Goal: Task Accomplishment & Management: Manage account settings

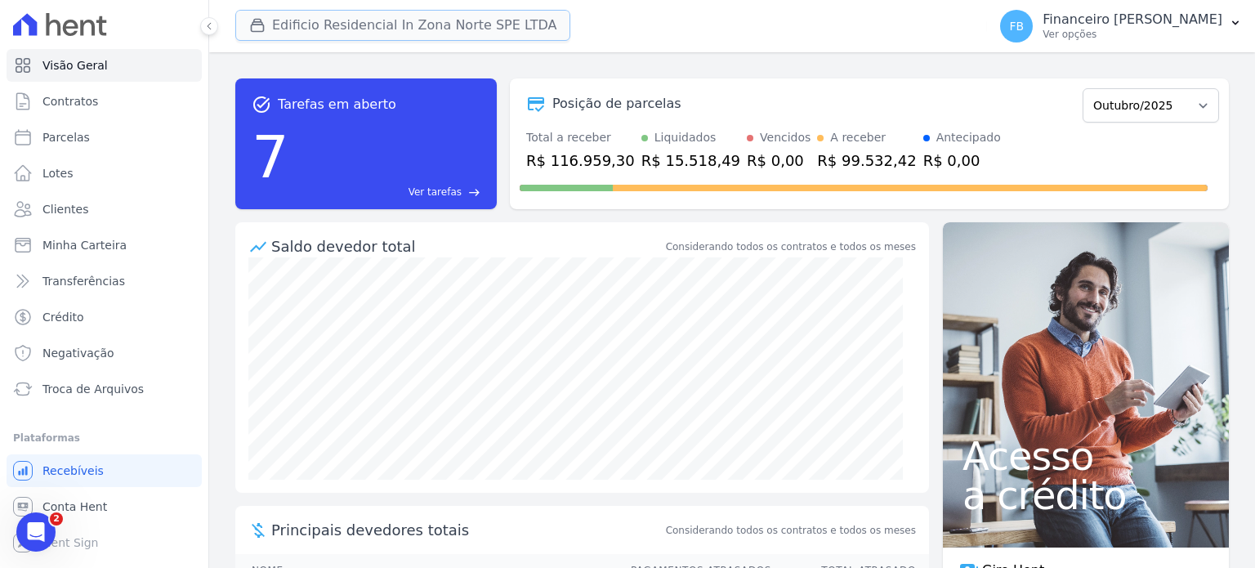
click at [383, 32] on button "Edificio Residencial In Zona Norte SPE LTDA" at bounding box center [402, 25] width 335 height 31
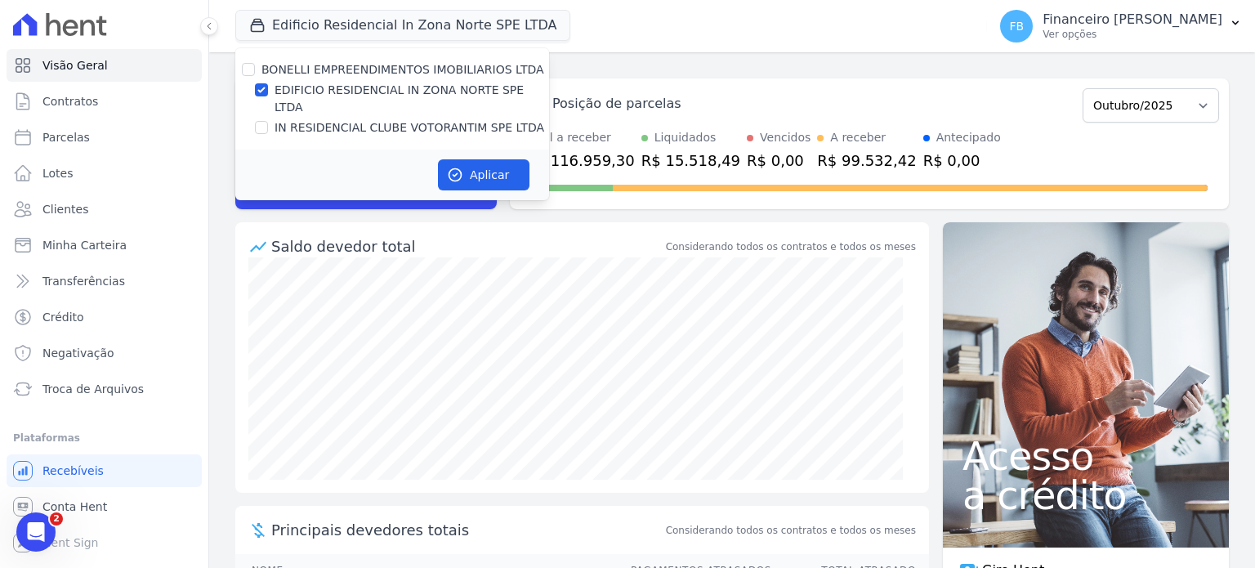
click at [376, 89] on label "EDIFICIO RESIDENCIAL IN ZONA NORTE SPE LTDA" at bounding box center [412, 99] width 275 height 34
click at [268, 89] on input "EDIFICIO RESIDENCIAL IN ZONA NORTE SPE LTDA" at bounding box center [261, 89] width 13 height 13
checkbox input "false"
click at [366, 119] on label "IN RESIDENCIAL CLUBE VOTORANTIM SPE LTDA" at bounding box center [410, 127] width 270 height 17
click at [268, 121] on input "IN RESIDENCIAL CLUBE VOTORANTIM SPE LTDA" at bounding box center [261, 127] width 13 height 13
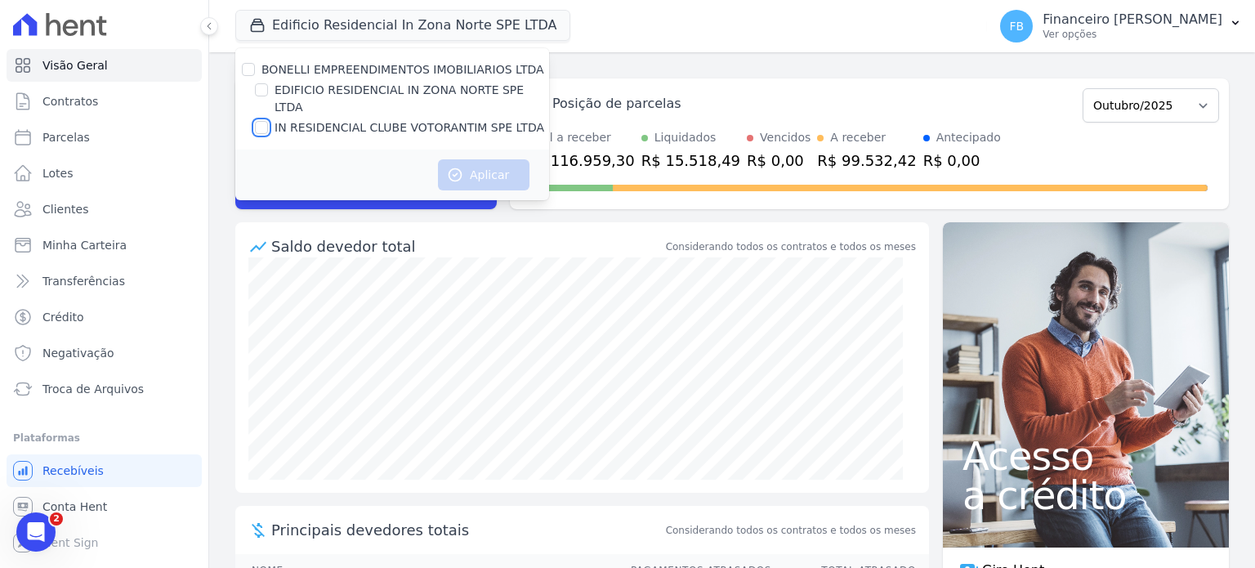
checkbox input "true"
click at [471, 159] on button "Aplicar" at bounding box center [484, 174] width 92 height 31
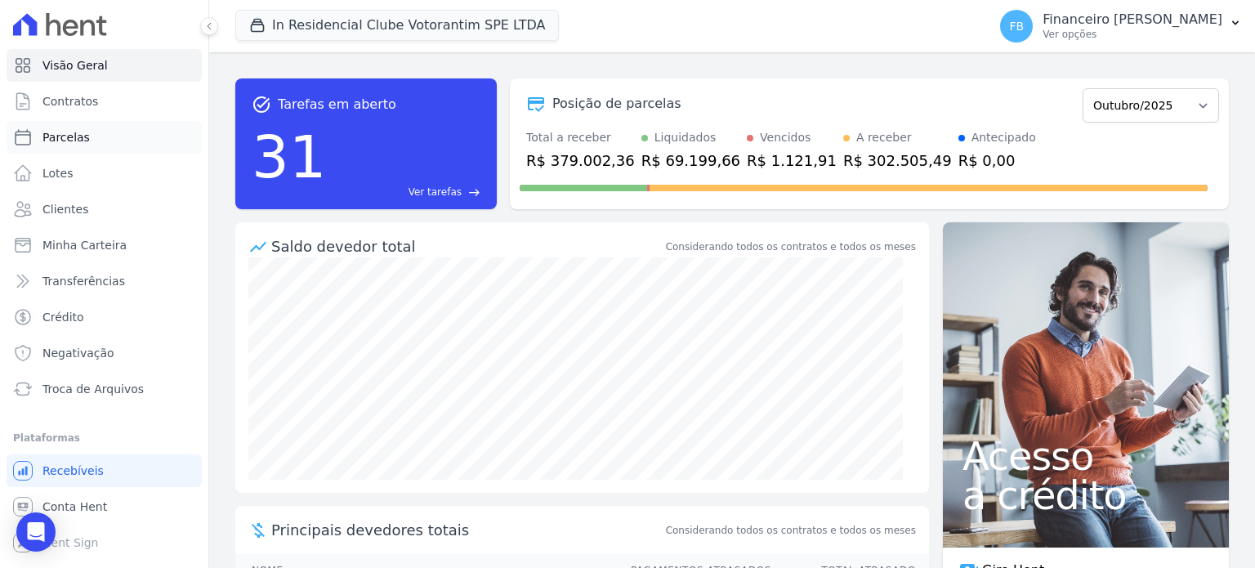
click at [147, 136] on link "Parcelas" at bounding box center [104, 137] width 195 height 33
select select
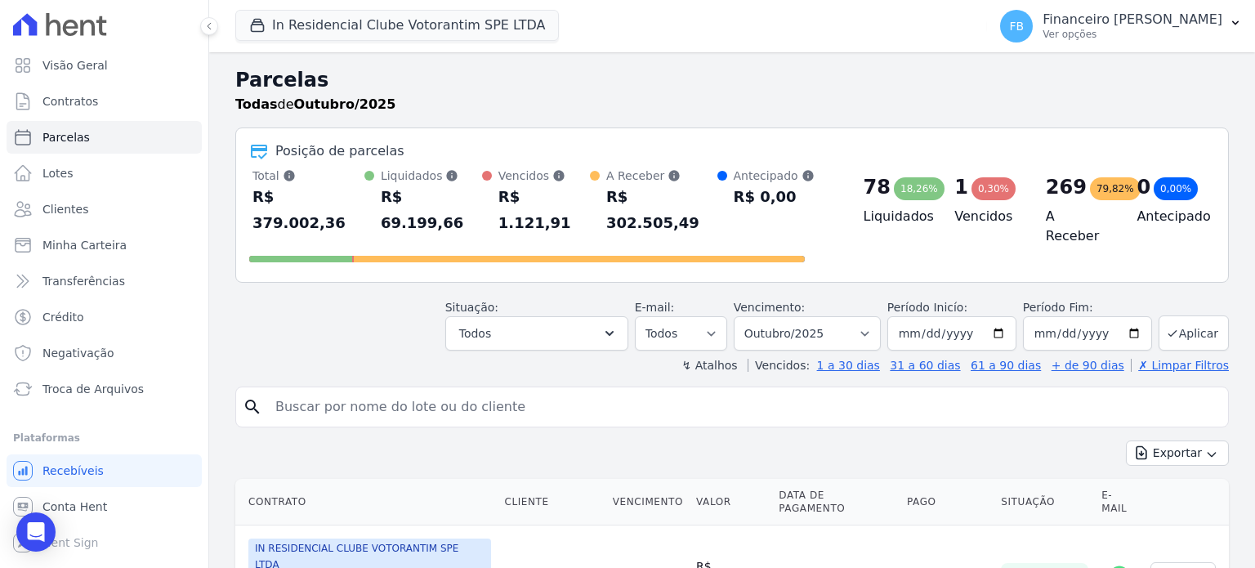
click at [364, 391] on input "search" at bounding box center [744, 407] width 956 height 33
type input "[PERSON_NAME]"
select select
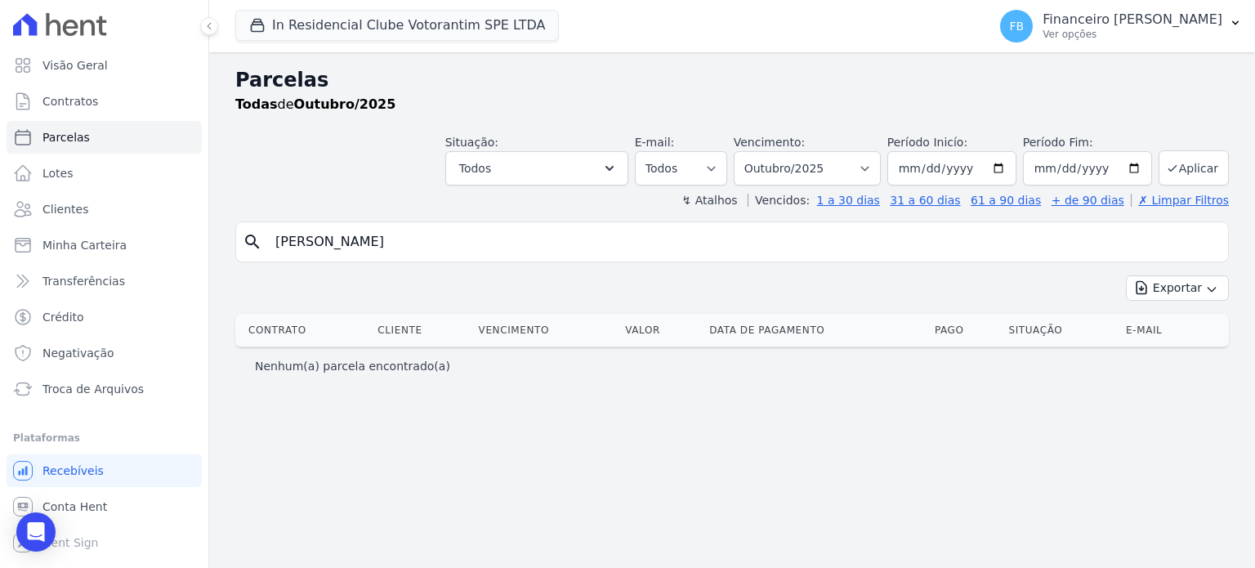
click at [373, 239] on input "[PERSON_NAME]" at bounding box center [744, 242] width 956 height 33
drag, startPoint x: 364, startPoint y: 241, endPoint x: 696, endPoint y: 243, distance: 332.6
click at [696, 243] on input "Jeferson [PERSON_NAME] [PERSON_NAME] [PERSON_NAME]" at bounding box center [744, 242] width 956 height 33
type input "[PERSON_NAME]"
select select
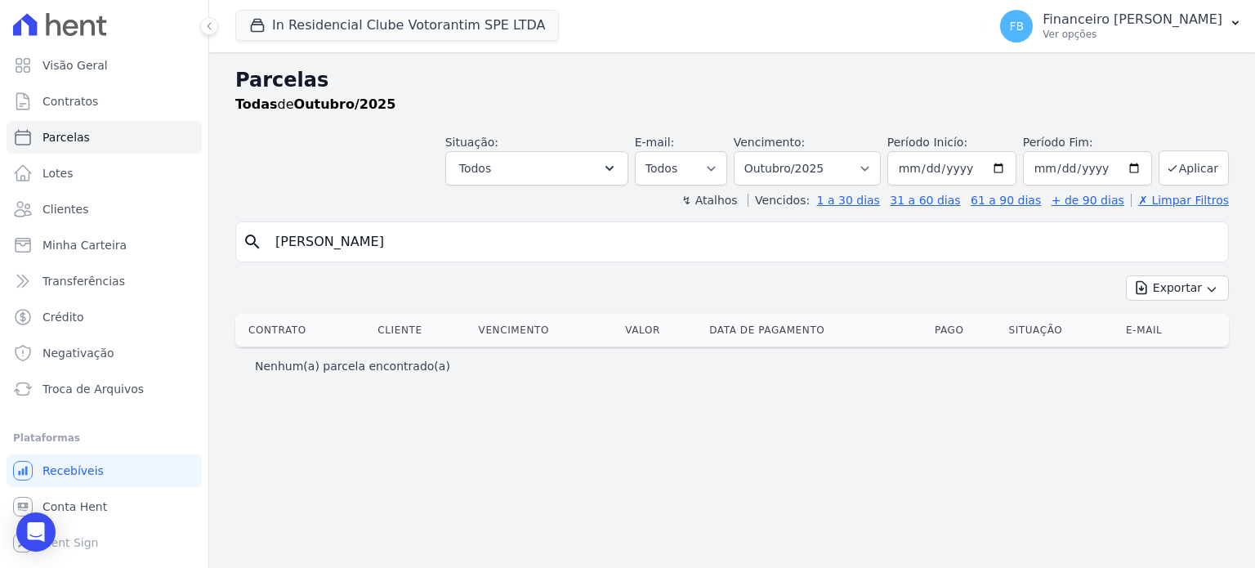
click at [426, 239] on input "[PERSON_NAME]" at bounding box center [744, 242] width 956 height 33
type input "Jefferson"
select select
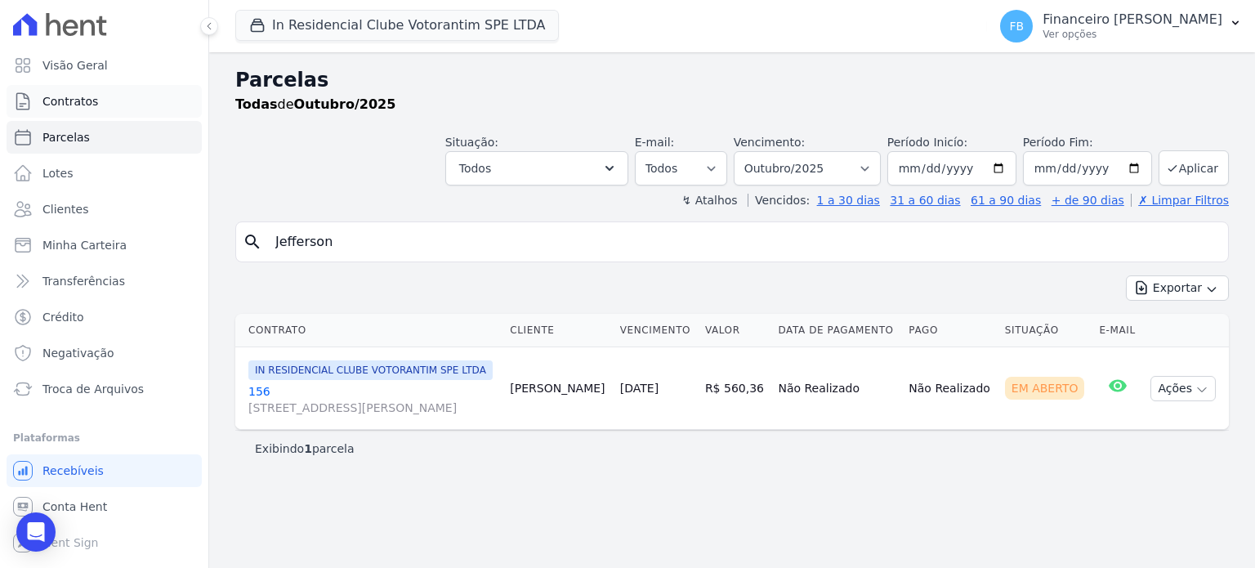
click at [108, 105] on link "Contratos" at bounding box center [104, 101] width 195 height 33
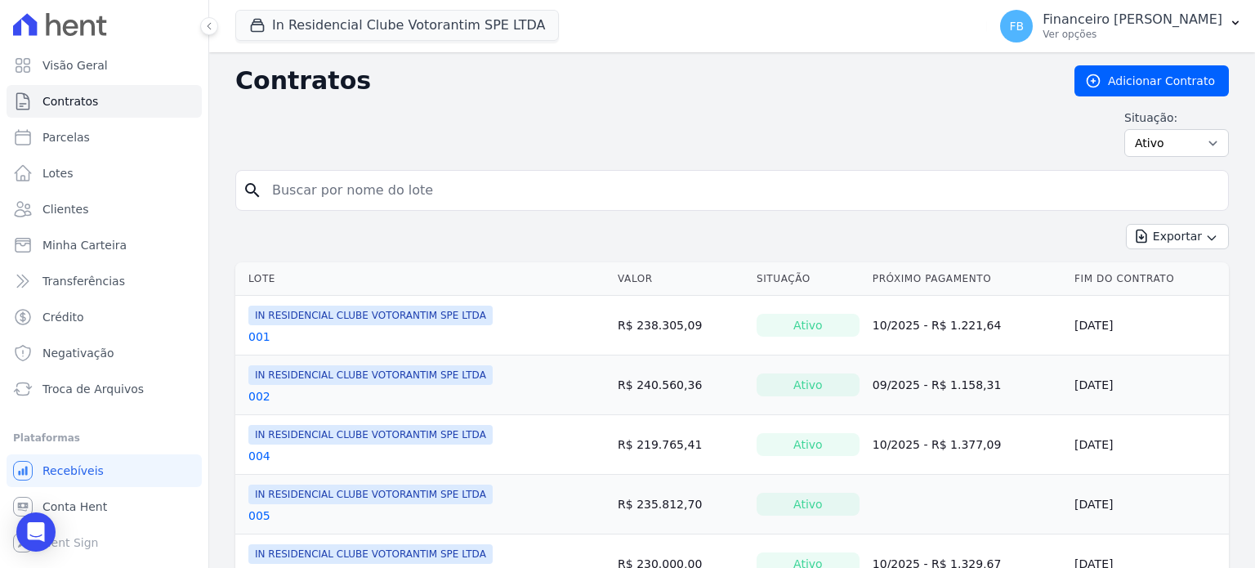
click at [321, 197] on input "search" at bounding box center [741, 190] width 959 height 33
type input "23"
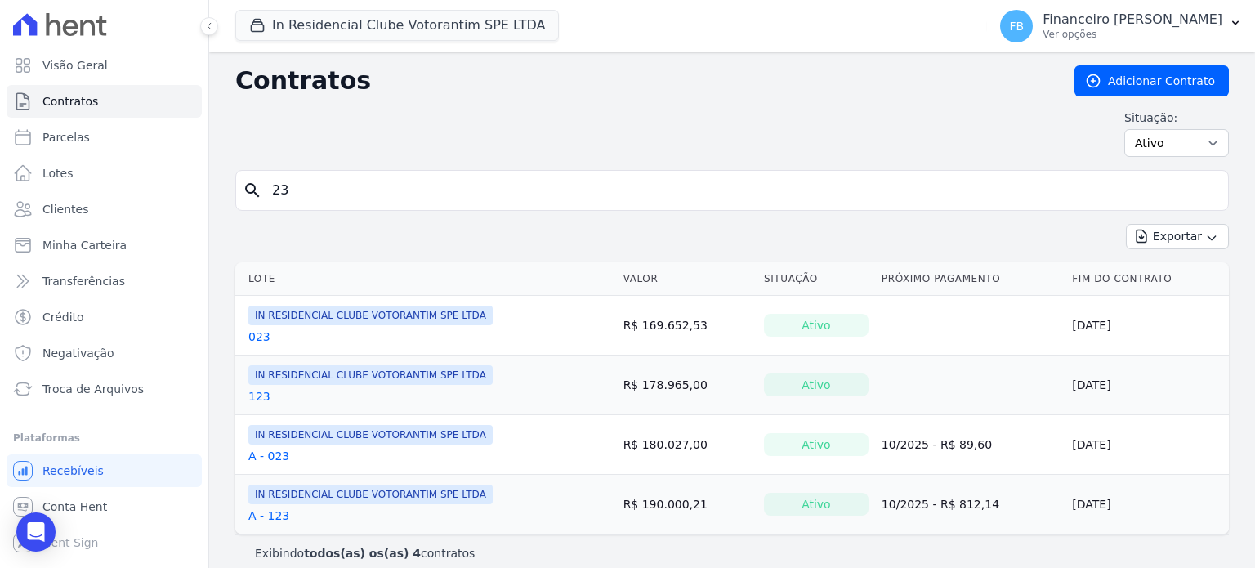
click at [260, 341] on link "023" at bounding box center [259, 336] width 22 height 16
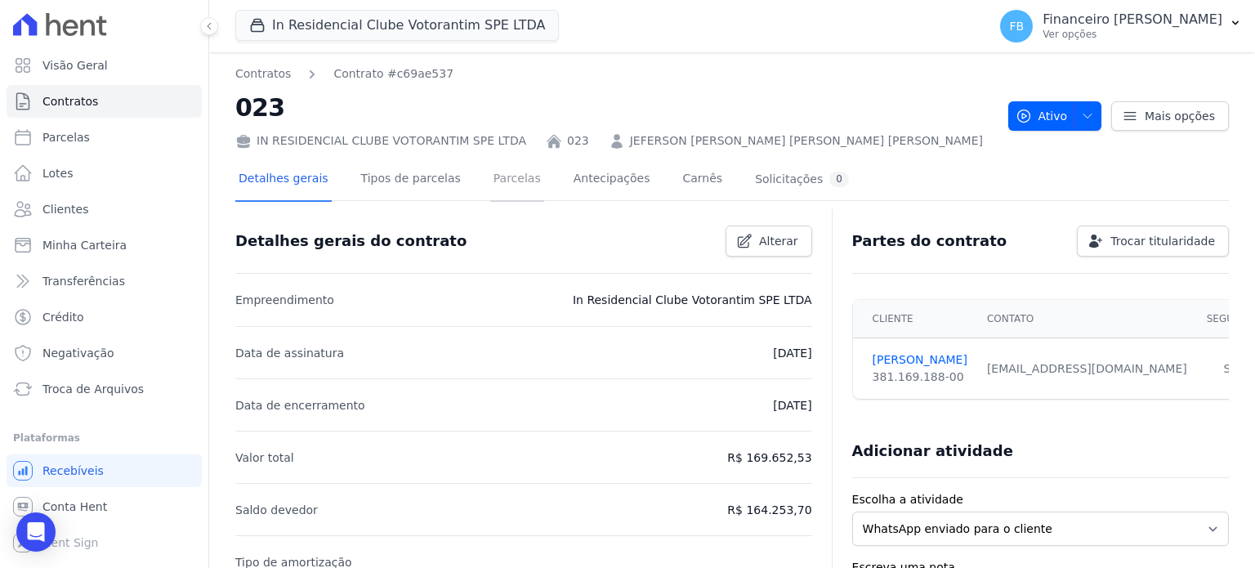
click at [505, 176] on link "Parcelas" at bounding box center [517, 180] width 54 height 43
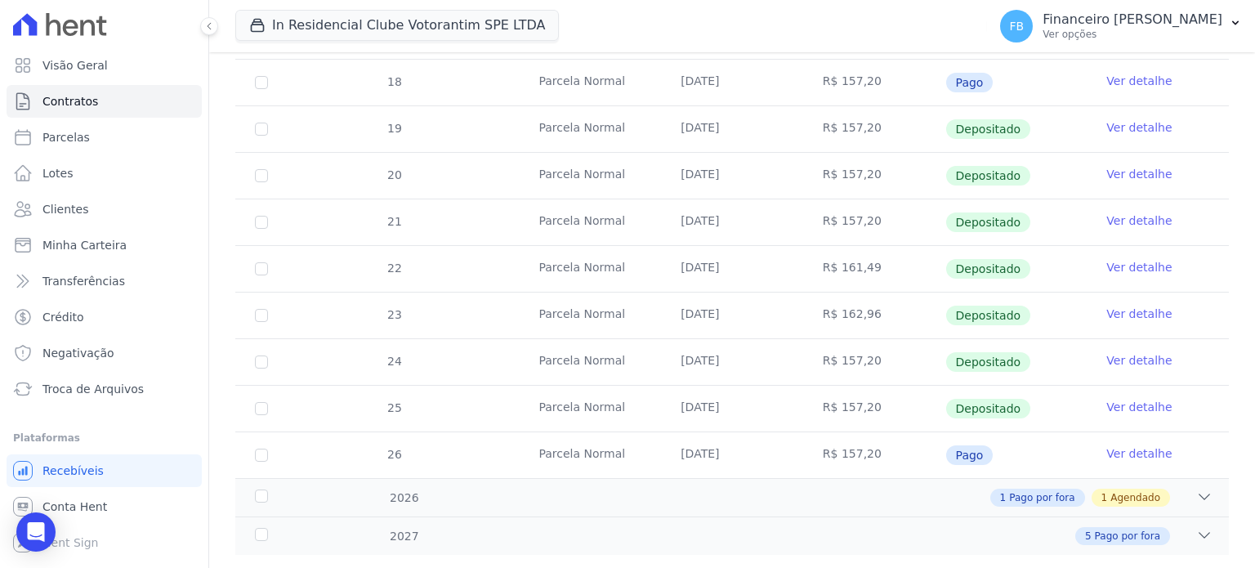
scroll to position [534, 0]
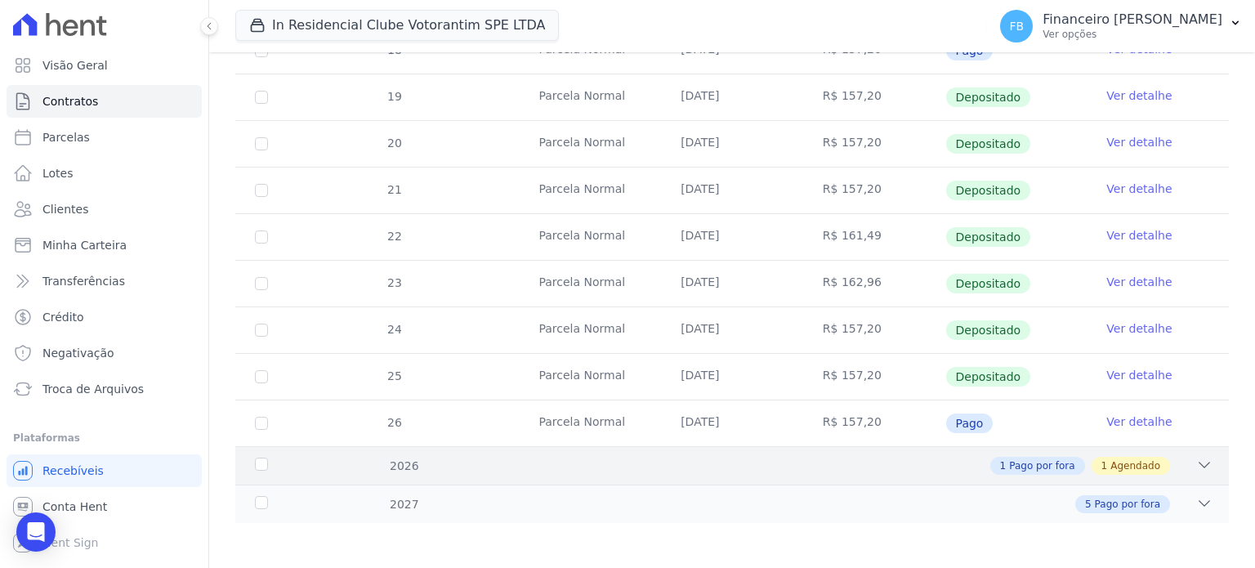
click at [1196, 459] on icon at bounding box center [1204, 465] width 16 height 16
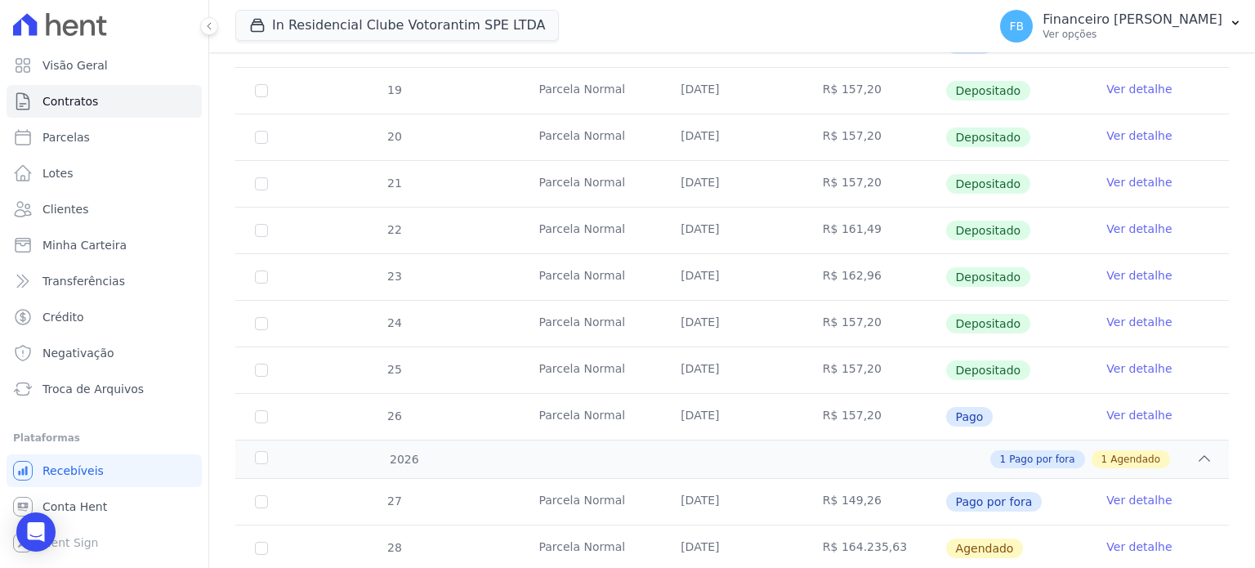
scroll to position [572, 0]
